Goal: Transaction & Acquisition: Subscribe to service/newsletter

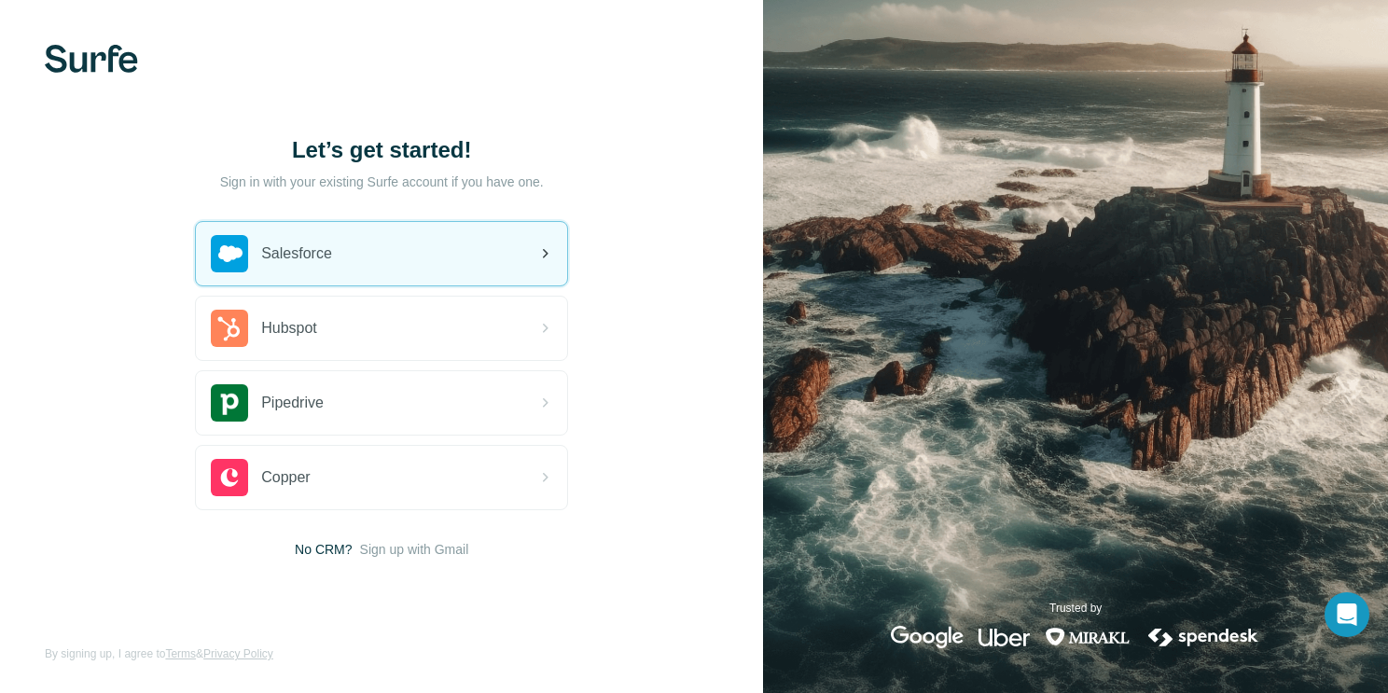
click at [339, 242] on div "Salesforce" at bounding box center [381, 253] width 371 height 63
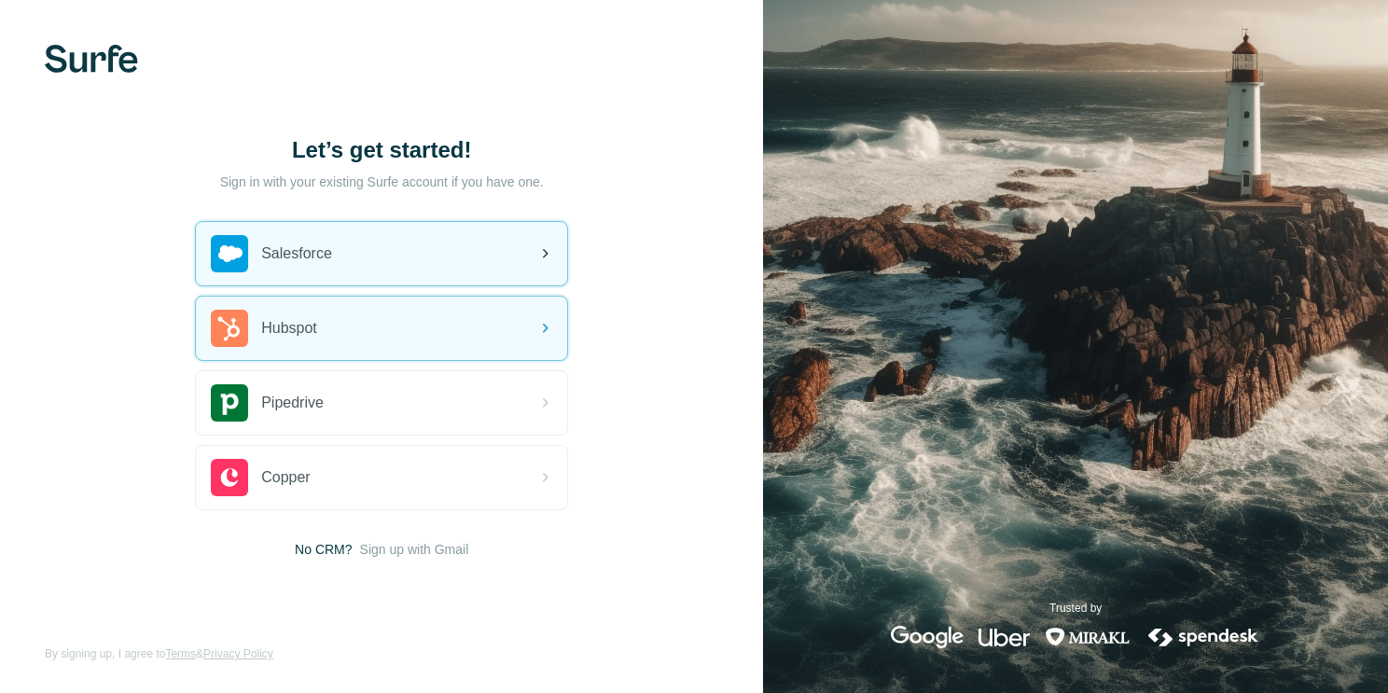
drag, startPoint x: 507, startPoint y: 294, endPoint x: 505, endPoint y: 283, distance: 11.3
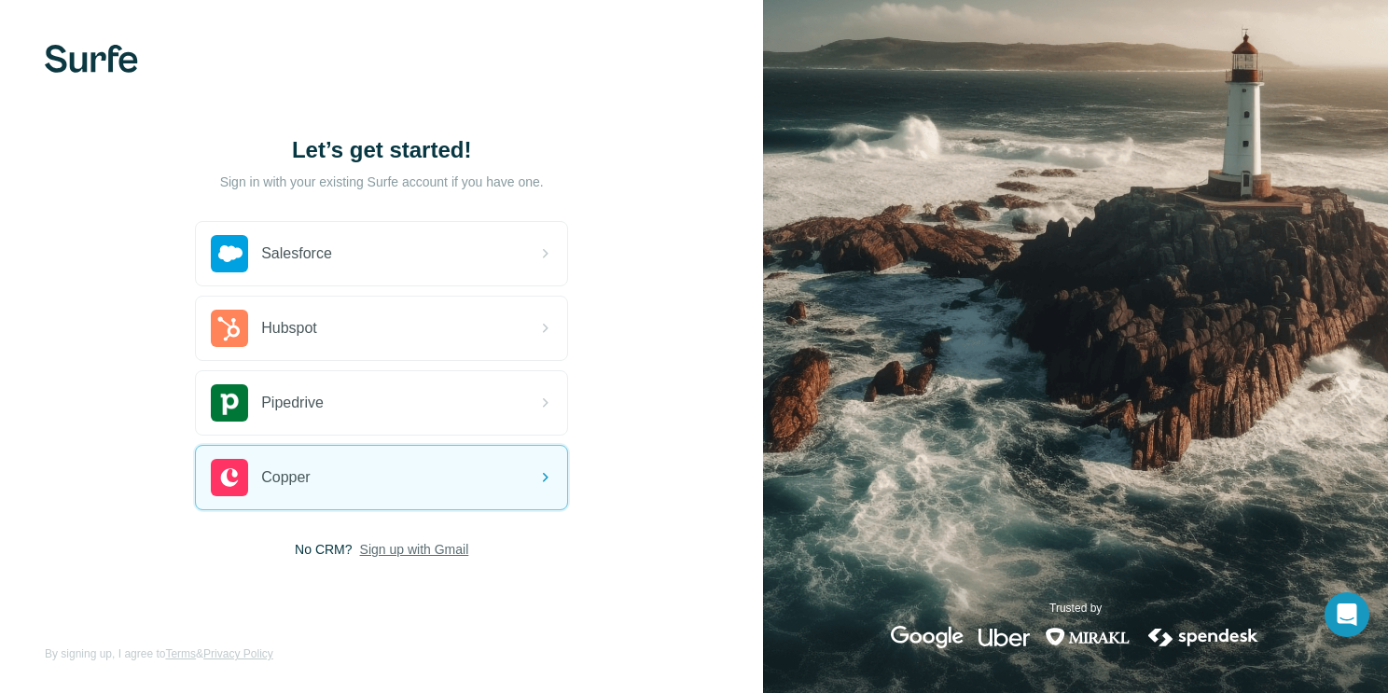
click at [398, 544] on span "Sign up with Gmail" at bounding box center [414, 549] width 109 height 19
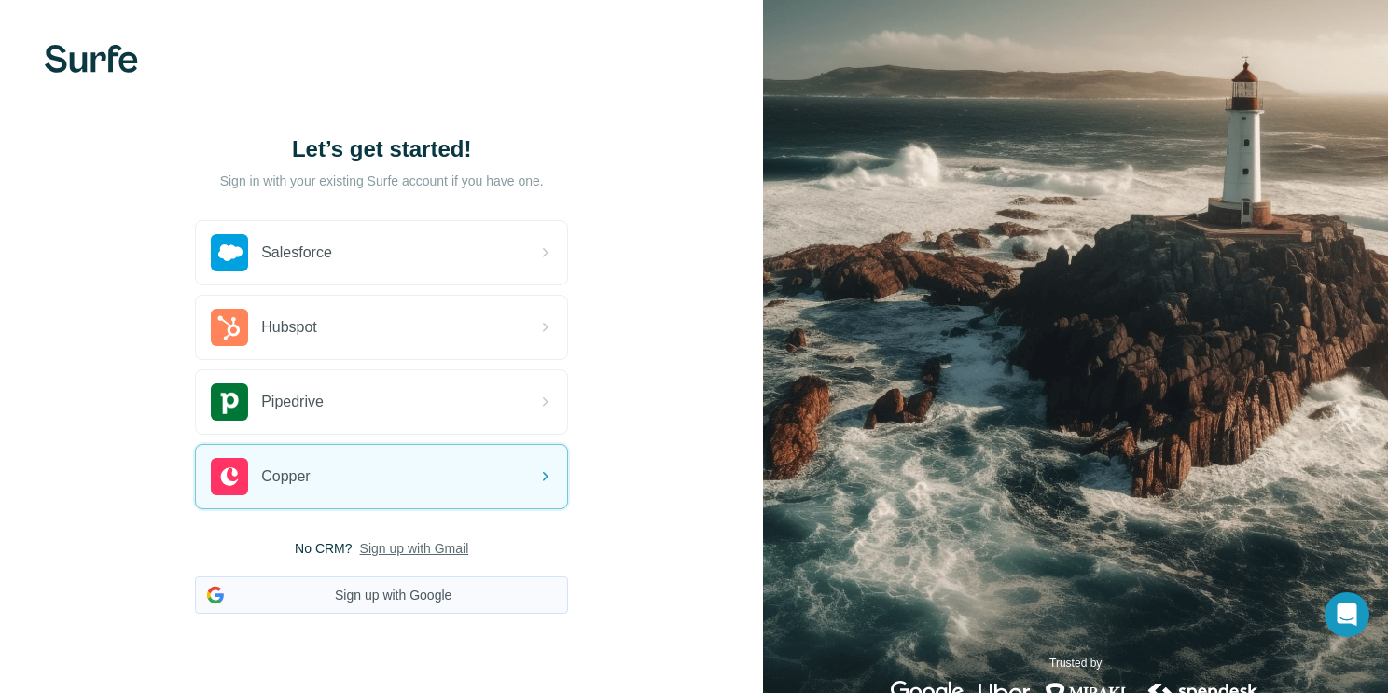
click at [406, 589] on button "Sign up with Google" at bounding box center [381, 595] width 373 height 37
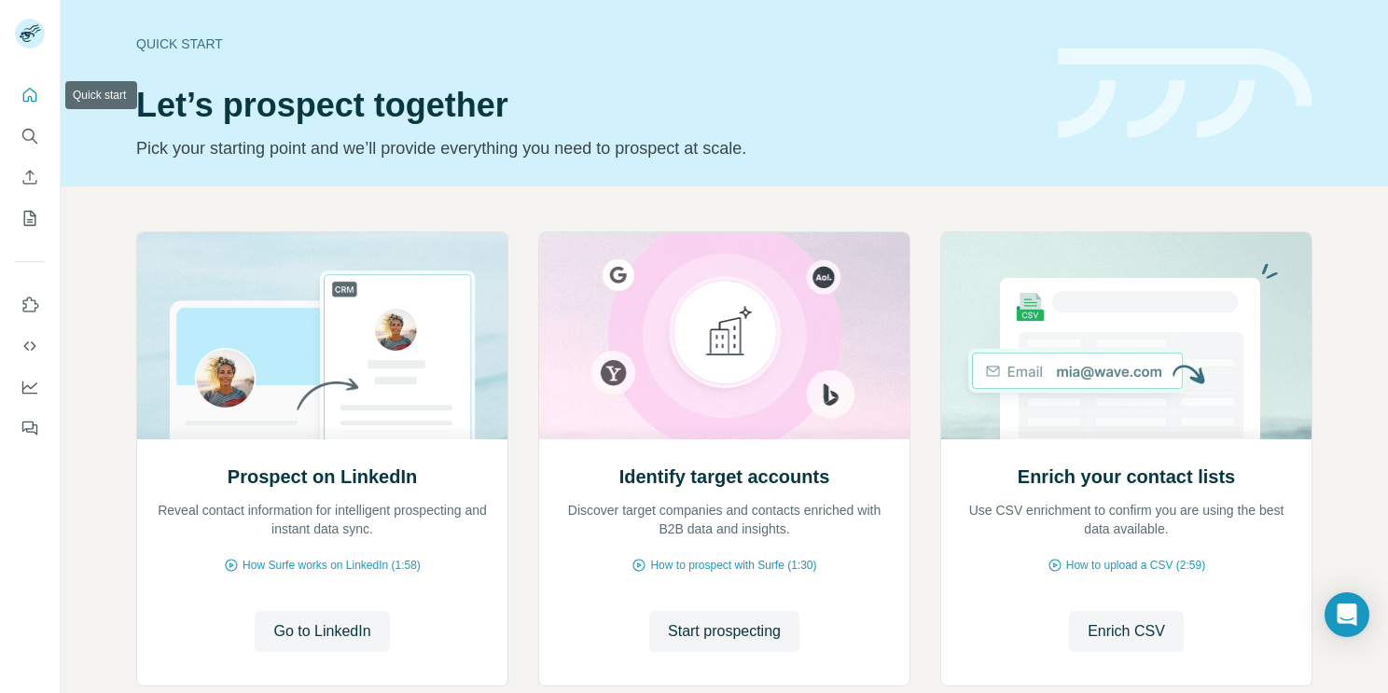
click at [29, 98] on icon "Quick start" at bounding box center [30, 95] width 19 height 19
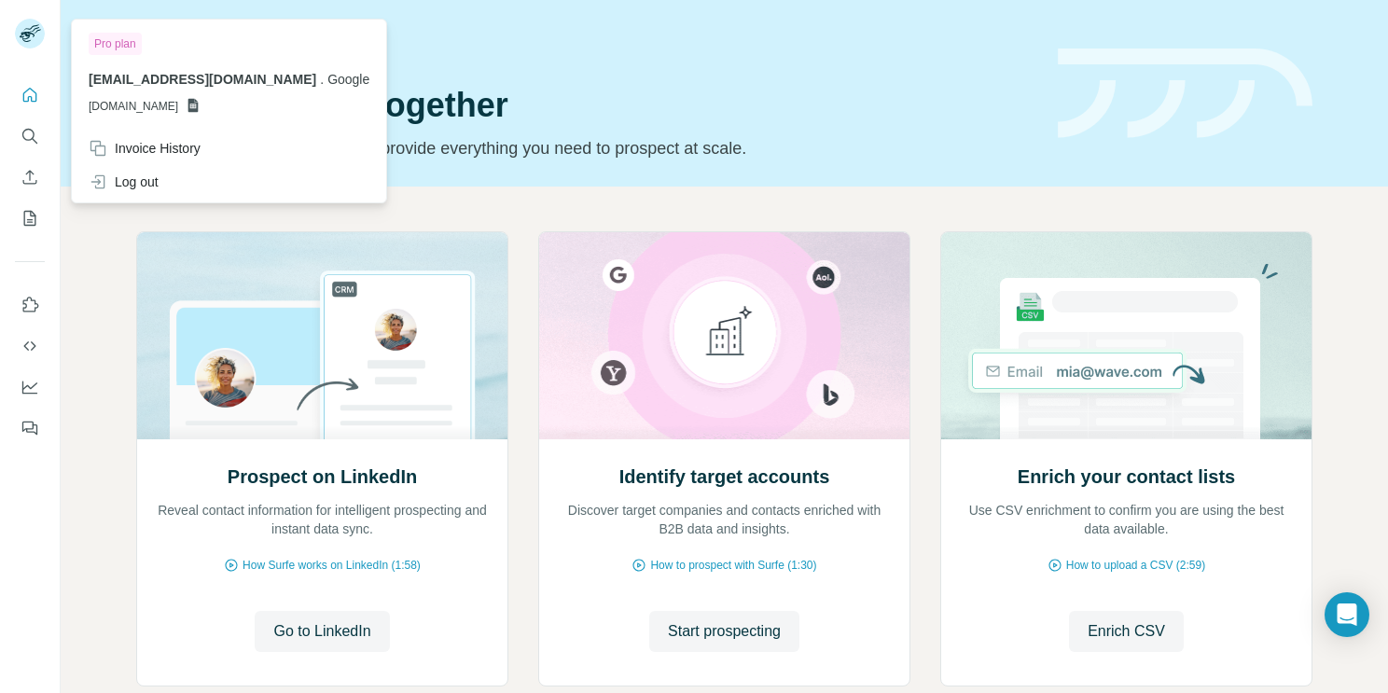
click at [37, 27] on icon at bounding box center [34, 29] width 9 height 5
click at [31, 133] on icon "Search" at bounding box center [30, 136] width 19 height 19
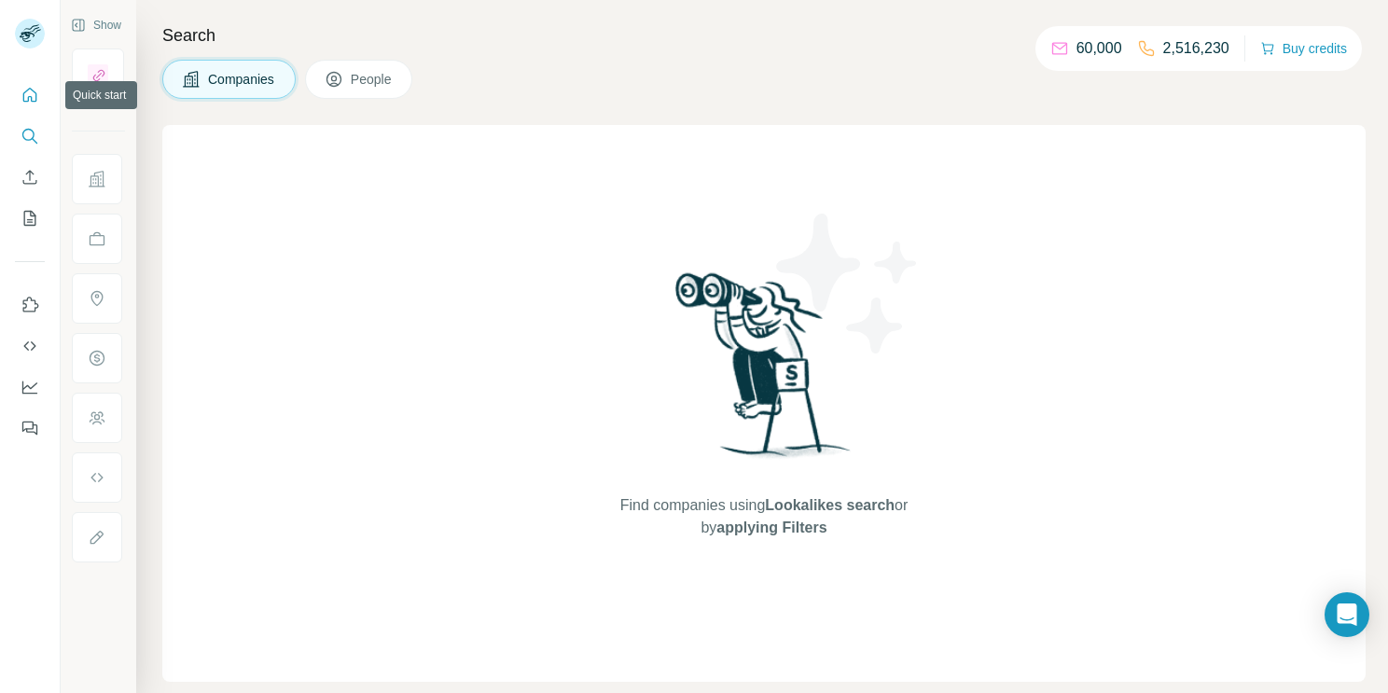
click at [31, 88] on icon "Quick start" at bounding box center [30, 95] width 19 height 19
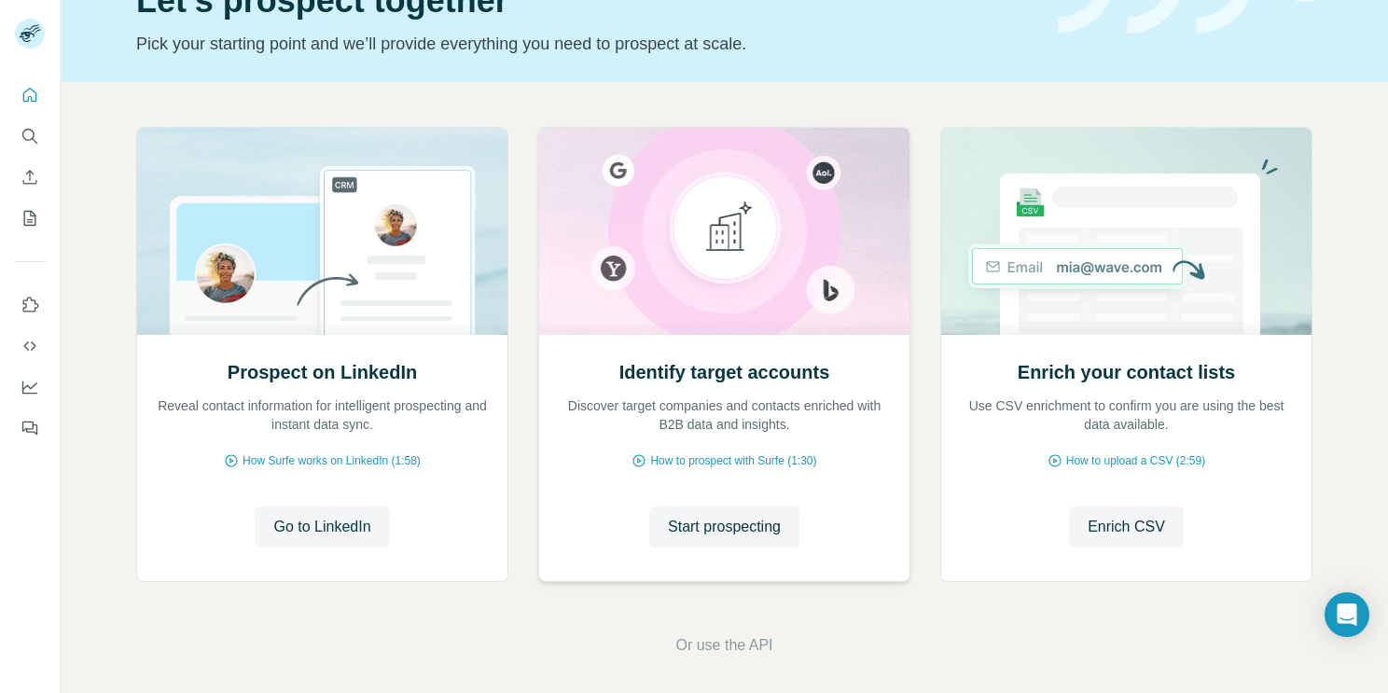
scroll to position [112, 0]
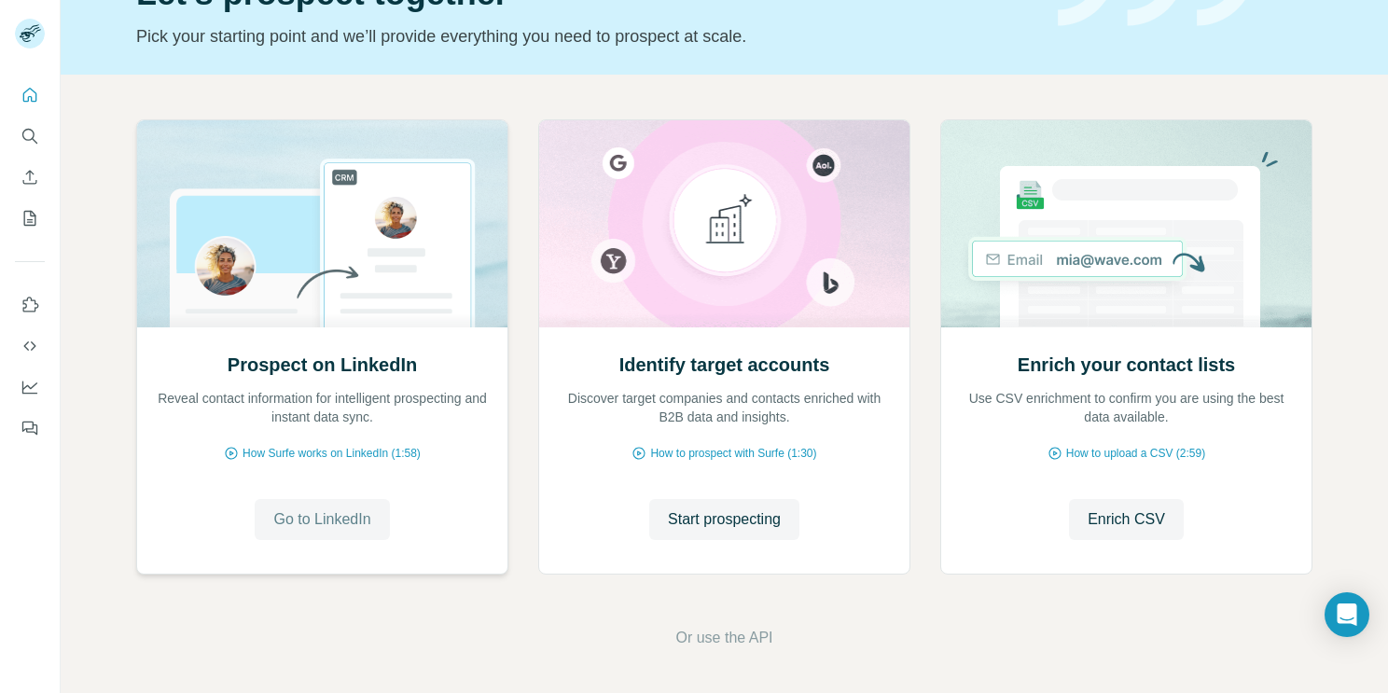
click at [353, 529] on span "Go to LinkedIn" at bounding box center [321, 519] width 97 height 22
